Goal: Navigation & Orientation: Find specific page/section

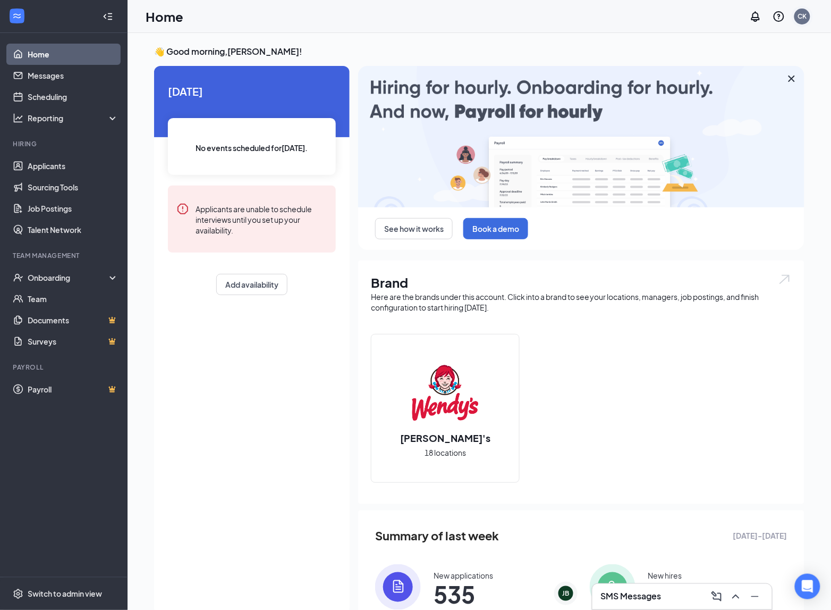
click at [803, 17] on div "CK" at bounding box center [802, 16] width 9 height 9
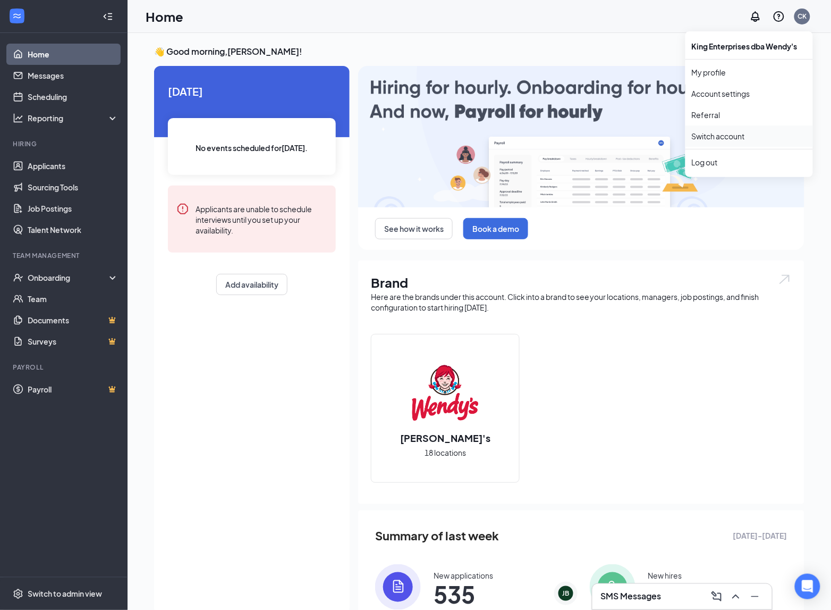
click at [745, 135] on link "Switch account" at bounding box center [718, 136] width 53 height 10
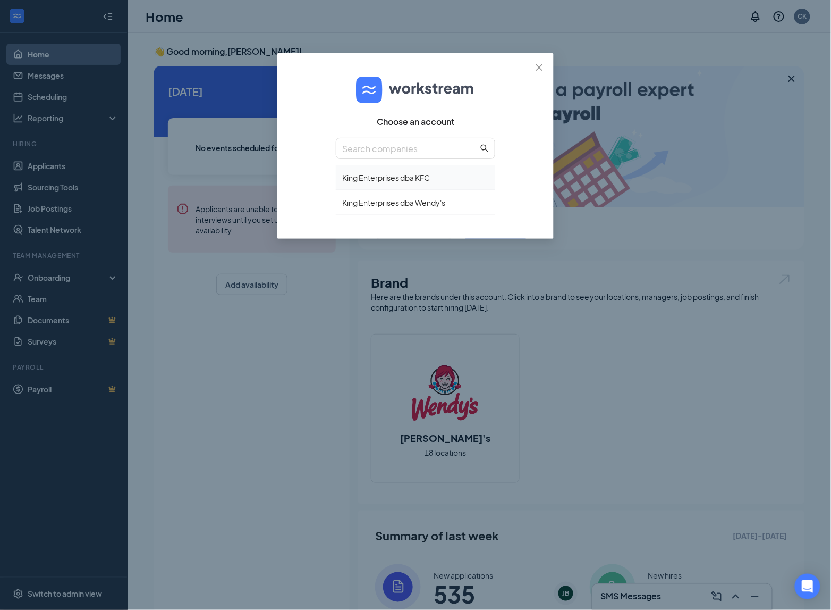
click at [415, 179] on div "King Enterprises dba KFC" at bounding box center [415, 177] width 159 height 25
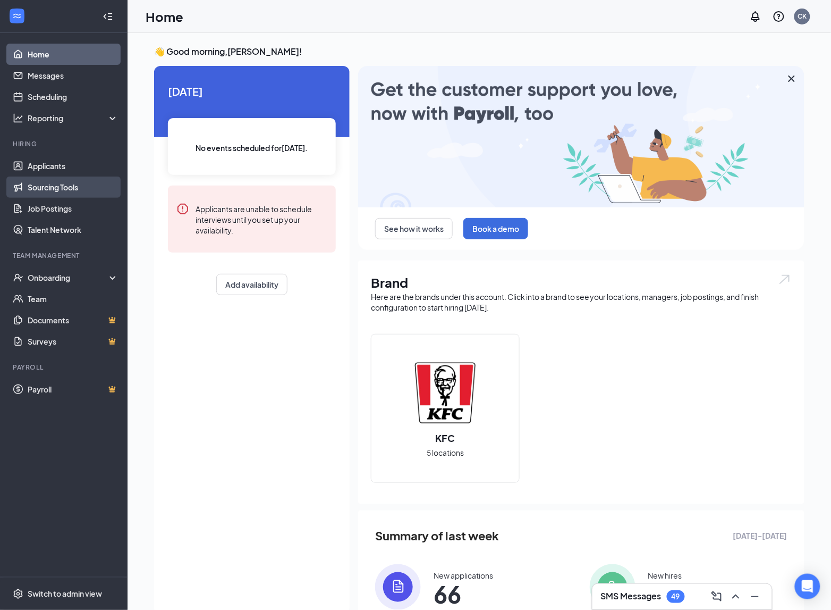
click at [61, 183] on link "Sourcing Tools" at bounding box center [73, 186] width 91 height 21
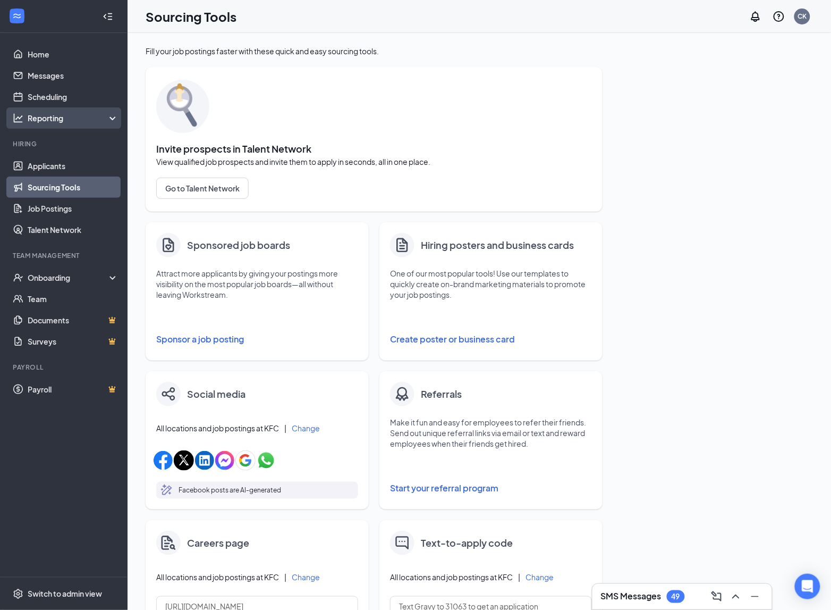
click at [79, 118] on div "Reporting" at bounding box center [73, 118] width 91 height 11
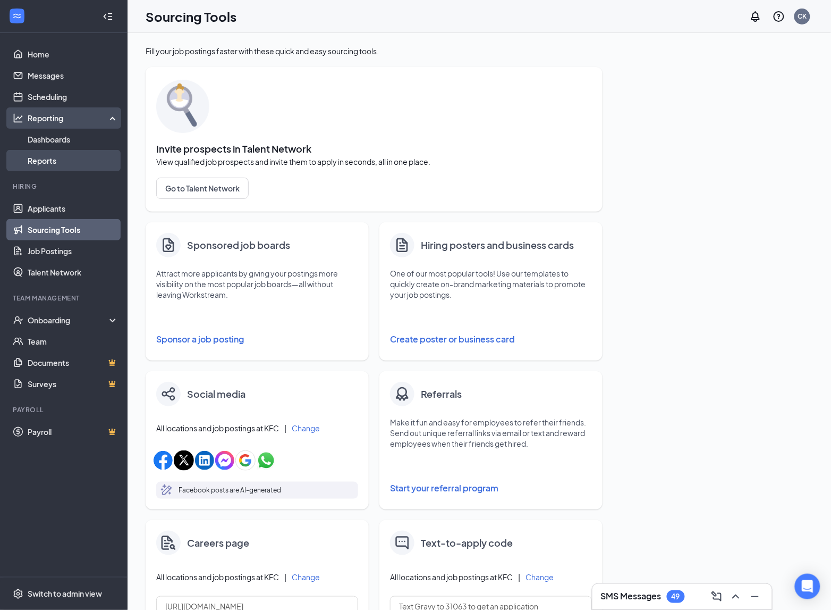
click at [59, 161] on link "Reports" at bounding box center [73, 160] width 91 height 21
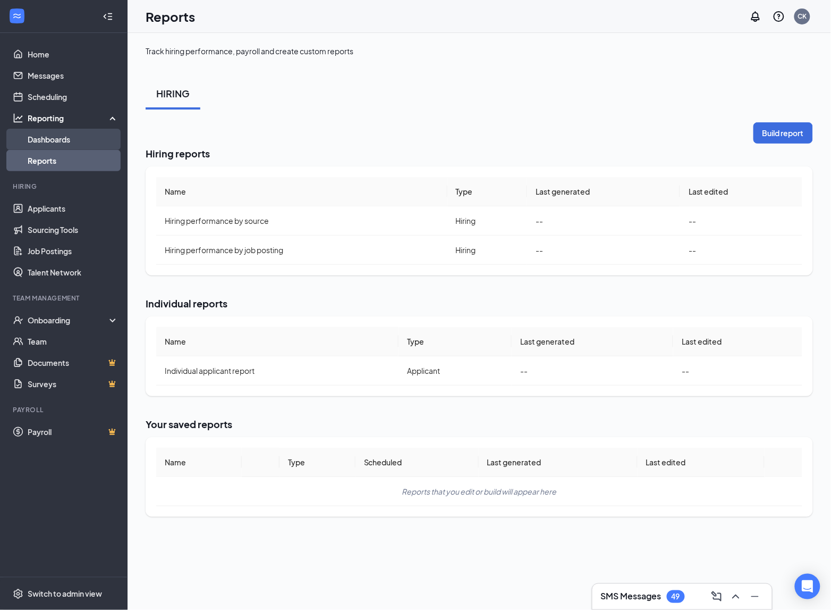
click at [76, 144] on link "Dashboards" at bounding box center [73, 139] width 91 height 21
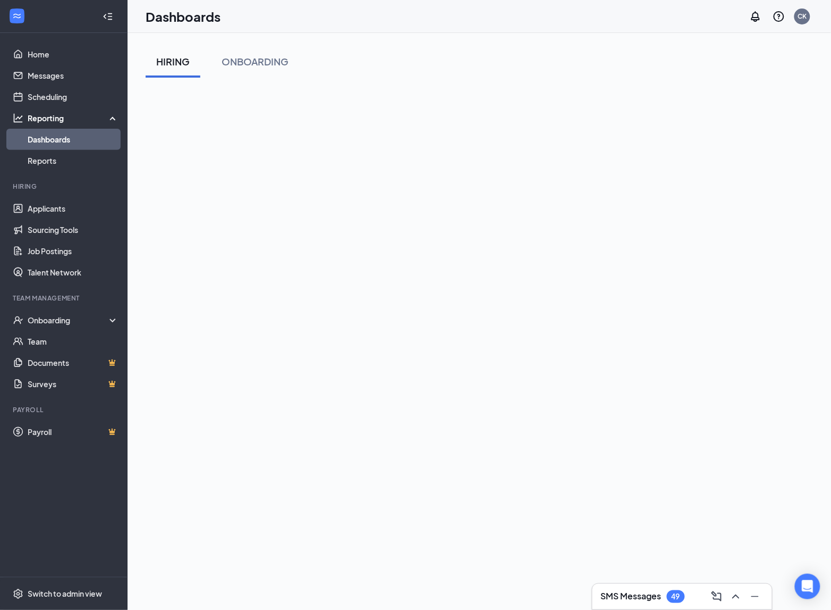
click at [643, 78] on div "HIRING ONBOARDING" at bounding box center [480, 373] width 668 height 654
